Goal: Information Seeking & Learning: Understand process/instructions

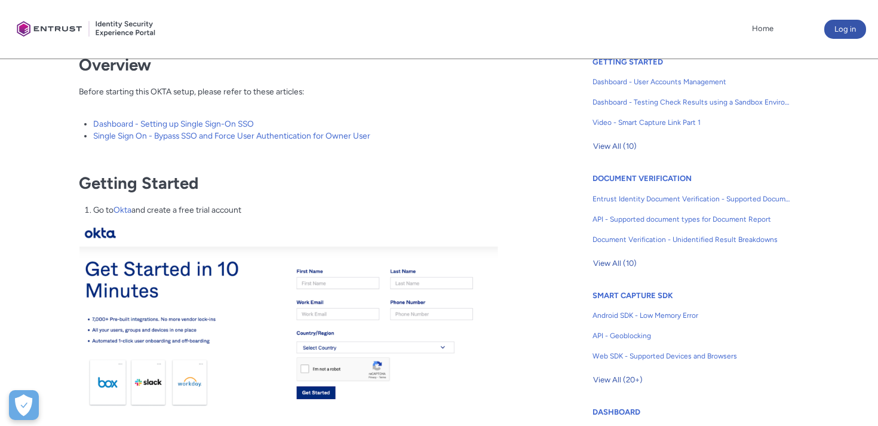
scroll to position [314, 0]
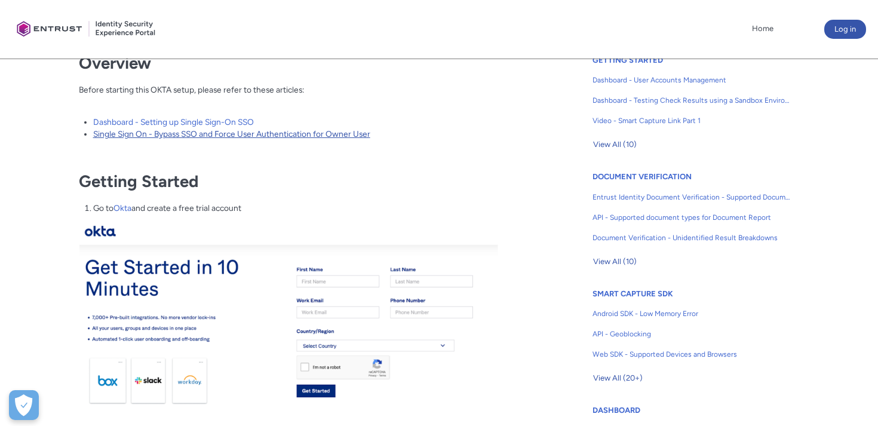
click at [135, 132] on link "Single Sign On - Bypass SSO and Force User Authentication for Owner User" at bounding box center [231, 134] width 277 height 10
click at [357, 136] on link "Single Sign On - Bypass SSO and Force User Authentication for Owner User" at bounding box center [231, 134] width 277 height 10
click at [194, 127] on li "Dashboard - Setting up Single Sign-On SSO" at bounding box center [300, 122] width 414 height 13
click at [189, 124] on link "Dashboard - Setting up Single Sign-On SSO" at bounding box center [173, 122] width 161 height 10
click at [238, 133] on link "Single Sign On - Bypass SSO and Force User Authentication for Owner User" at bounding box center [231, 134] width 277 height 10
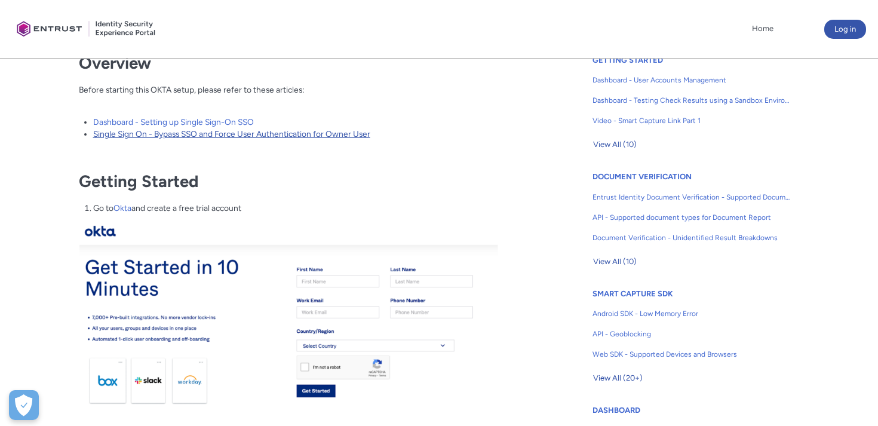
click at [238, 133] on link "Single Sign On - Bypass SSO and Force User Authentication for Owner User" at bounding box center [231, 134] width 277 height 10
click at [163, 131] on link "Single Sign On - Bypass SSO and Force User Authentication for Owner User" at bounding box center [231, 134] width 277 height 10
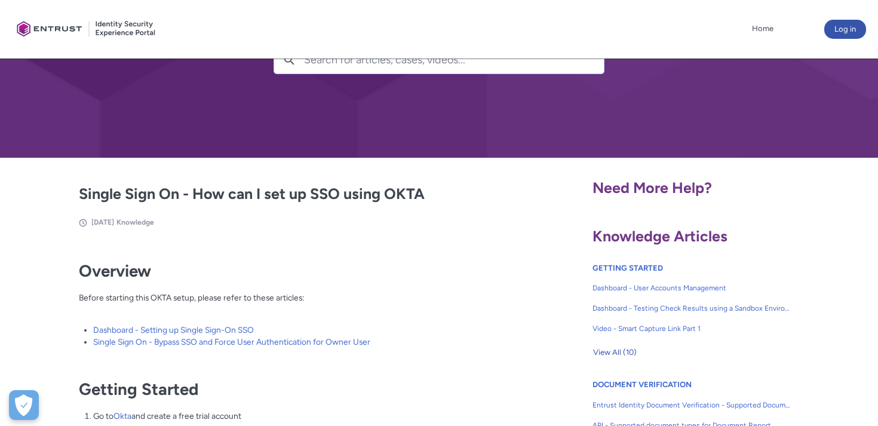
scroll to position [107, 0]
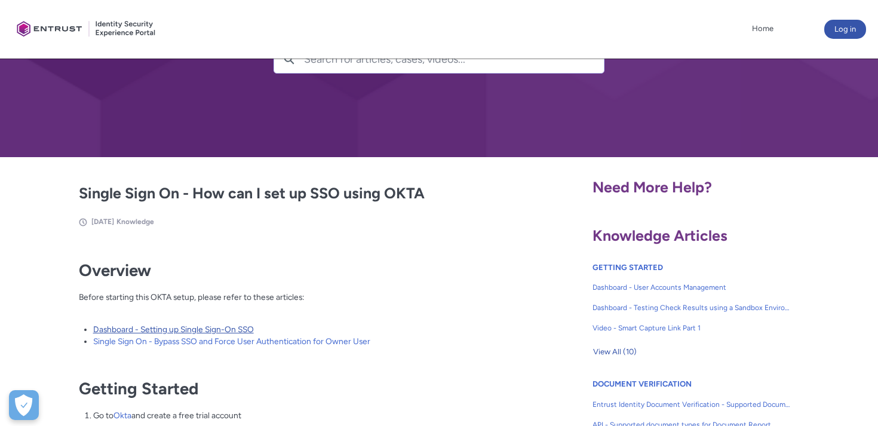
click at [235, 326] on link "Dashboard - Setting up Single Sign-On SSO" at bounding box center [173, 329] width 161 height 10
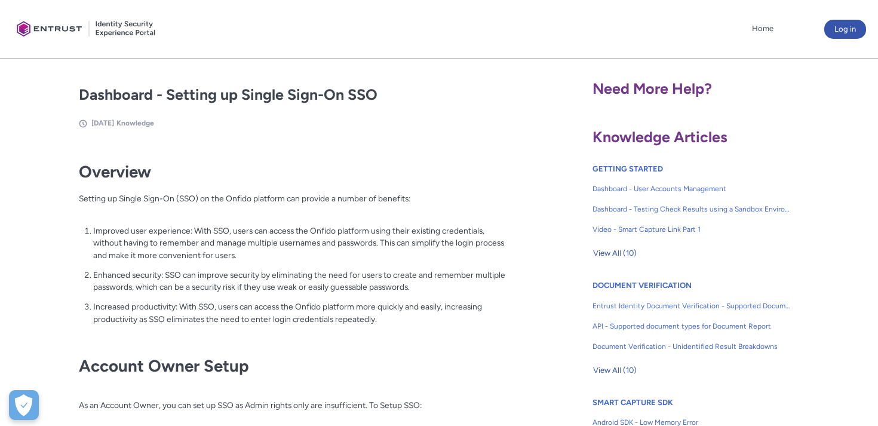
scroll to position [204, 0]
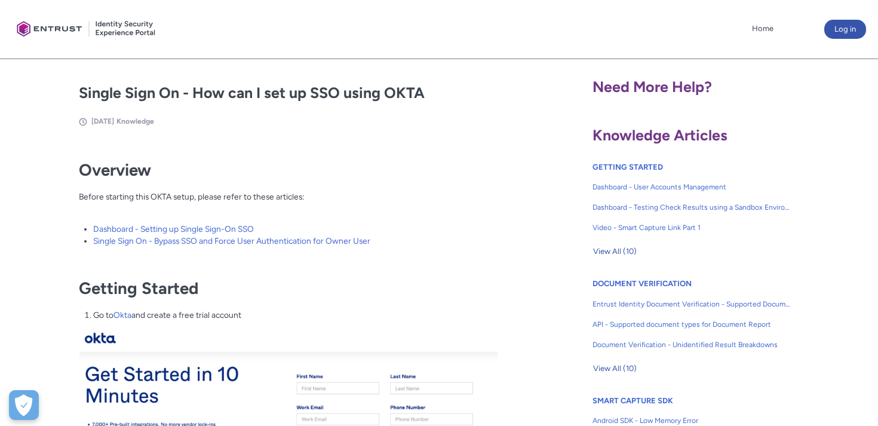
scroll to position [203, 0]
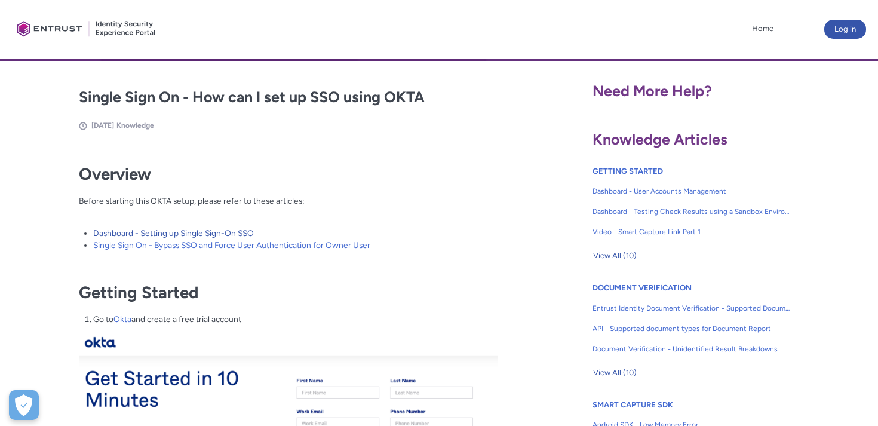
click at [246, 230] on link "Dashboard - Setting up Single Sign-On SSO" at bounding box center [173, 233] width 161 height 10
